Goal: Navigation & Orientation: Find specific page/section

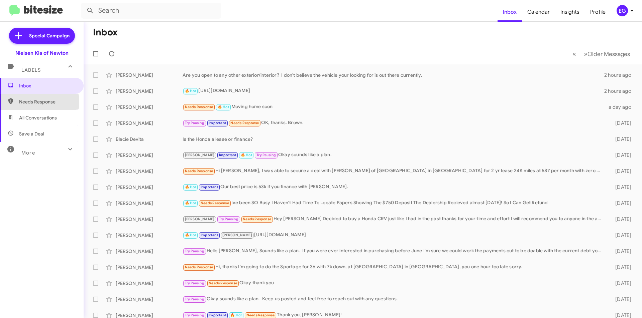
click at [27, 102] on span "Needs Response" at bounding box center [47, 102] width 57 height 7
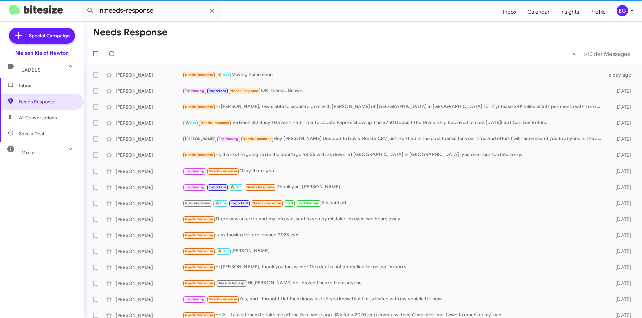
click at [34, 122] on span "All Conversations" at bounding box center [42, 118] width 84 height 16
type input "in:all-conversations"
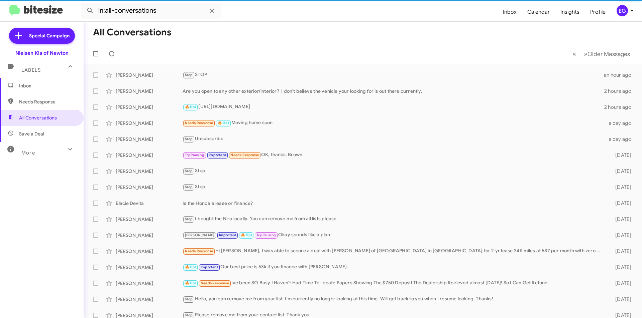
click at [41, 81] on span "Inbox" at bounding box center [42, 86] width 84 height 16
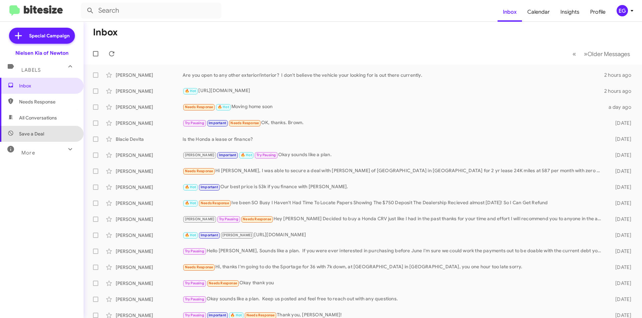
click at [58, 136] on span "Save a Deal" at bounding box center [42, 134] width 84 height 16
type input "in:not-interested"
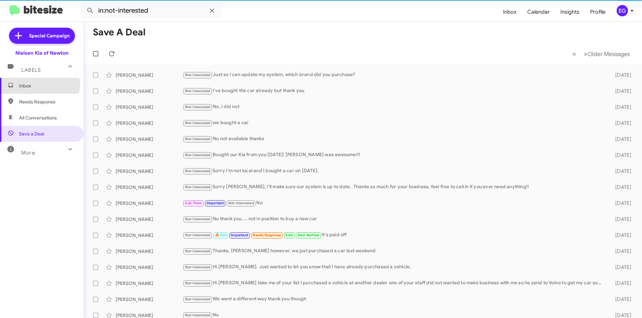
click at [39, 82] on span "Inbox" at bounding box center [42, 86] width 84 height 16
